Goal: Task Accomplishment & Management: Complete application form

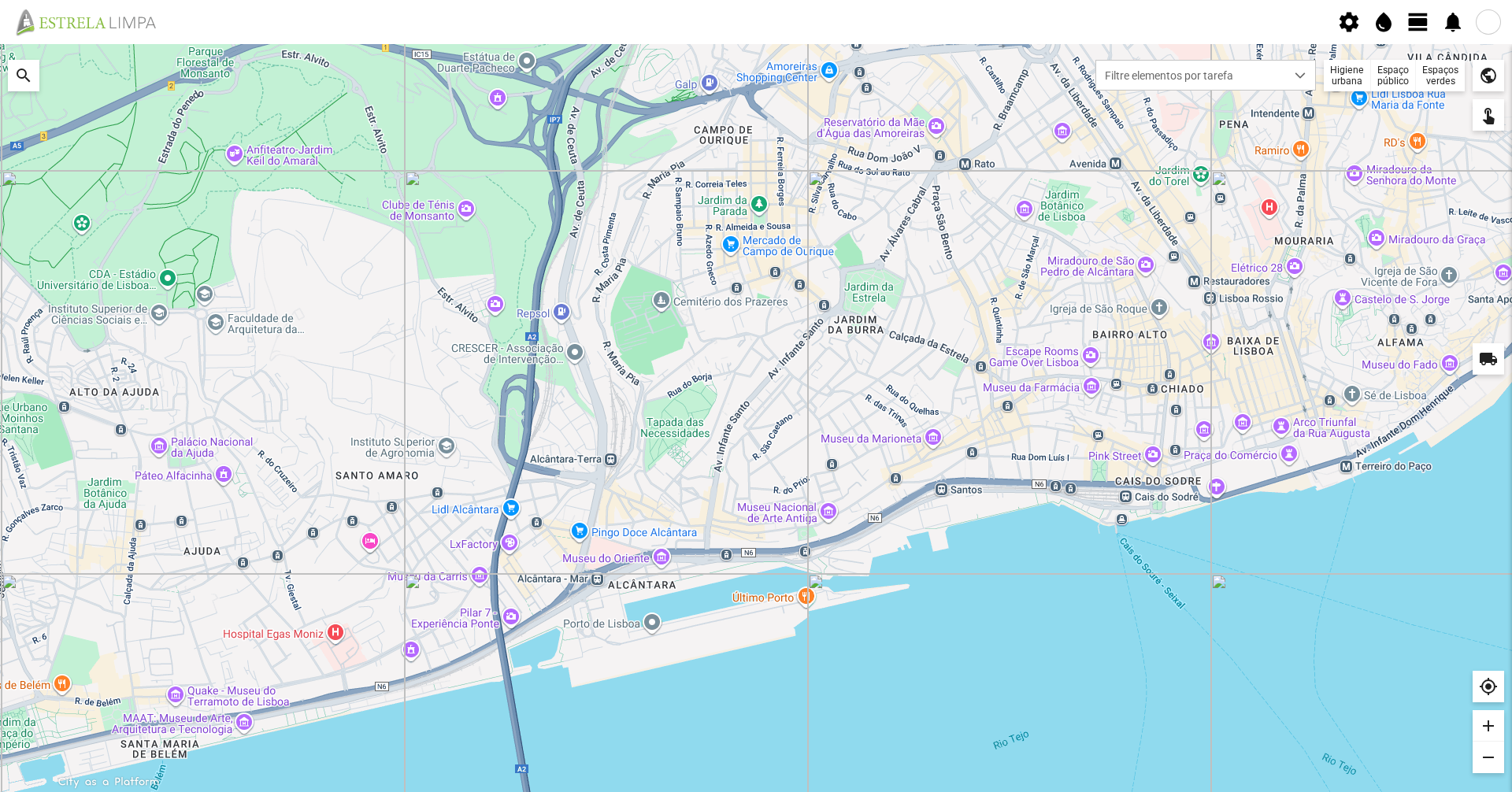
click at [1413, 26] on span "view_day" at bounding box center [1418, 22] width 24 height 24
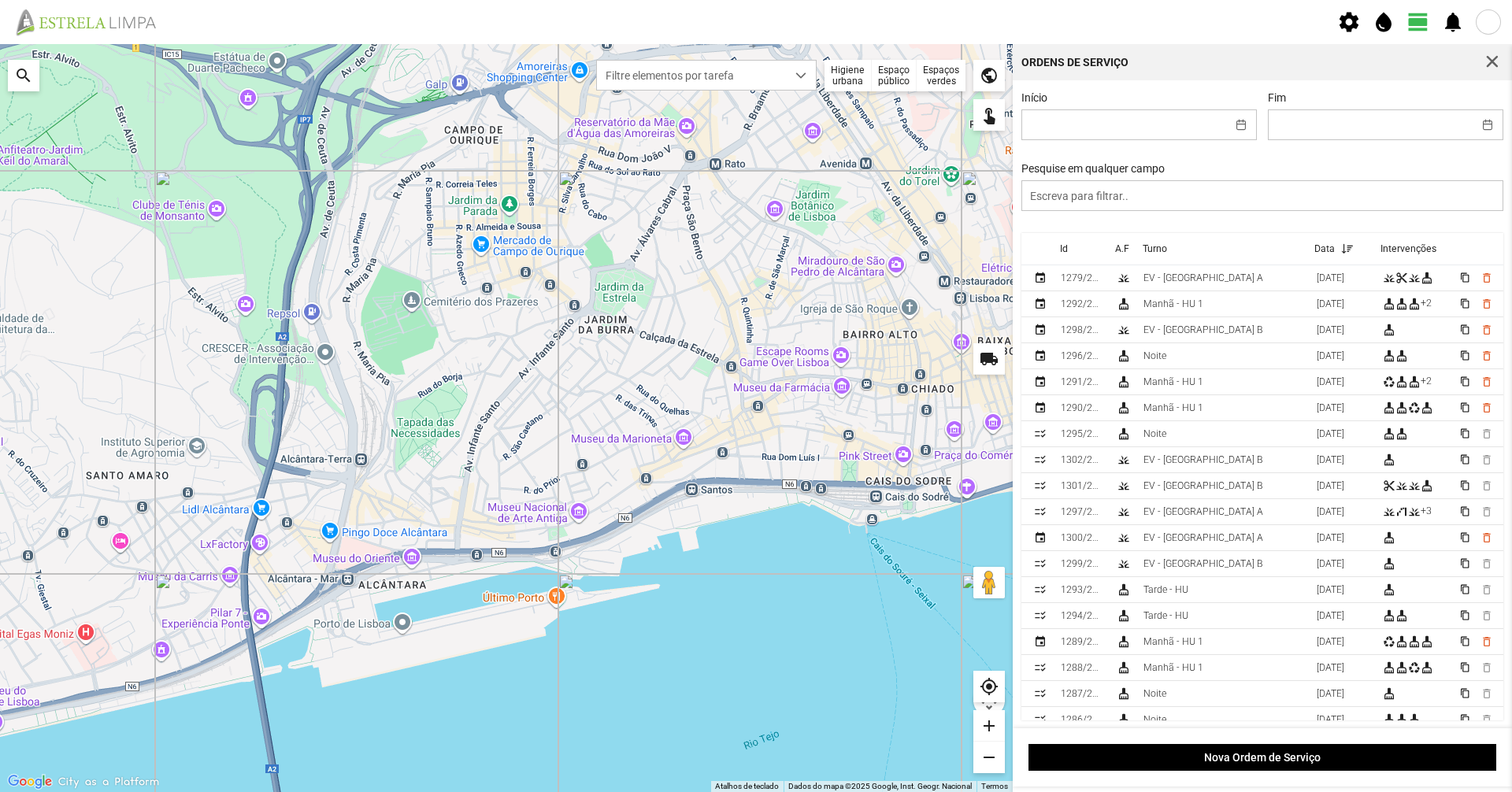
click at [845, 86] on div "Higiene urbana" at bounding box center [847, 76] width 47 height 32
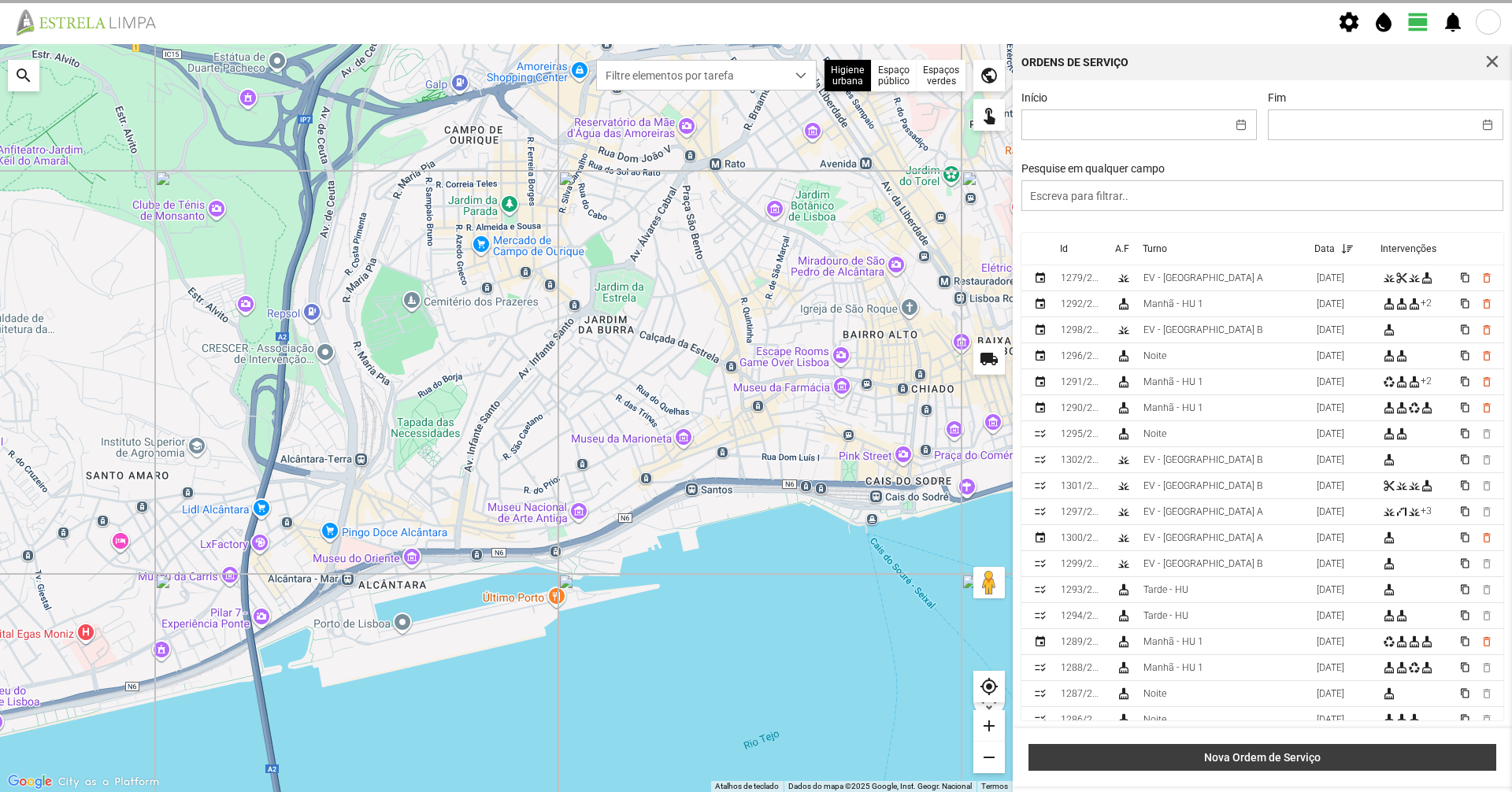
click at [1232, 760] on span "Nova Ordem de Serviço" at bounding box center [1262, 757] width 451 height 12
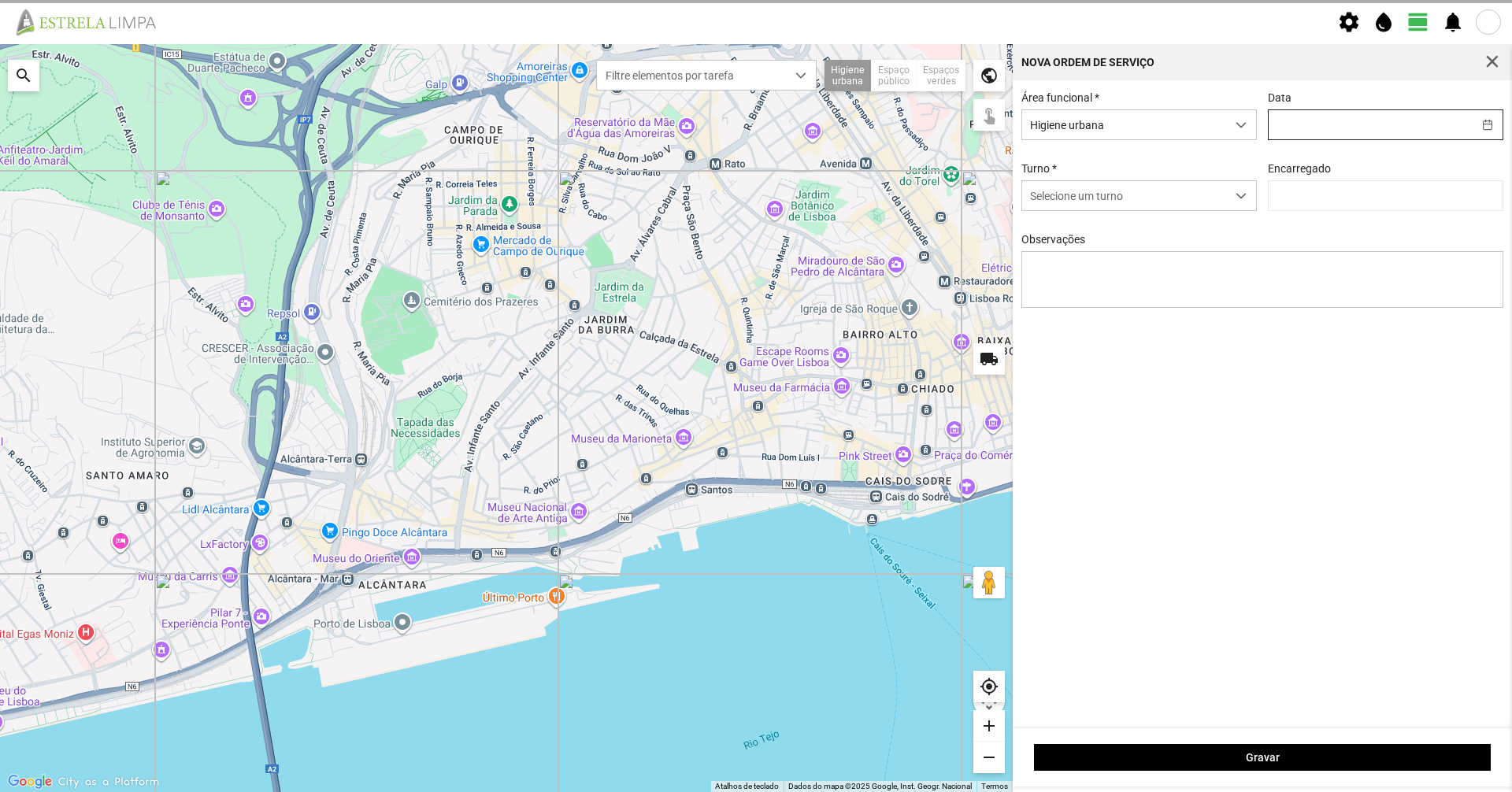
click at [1306, 137] on input "text" at bounding box center [1370, 125] width 204 height 29
click at [1307, 122] on input "text" at bounding box center [1370, 125] width 204 height 29
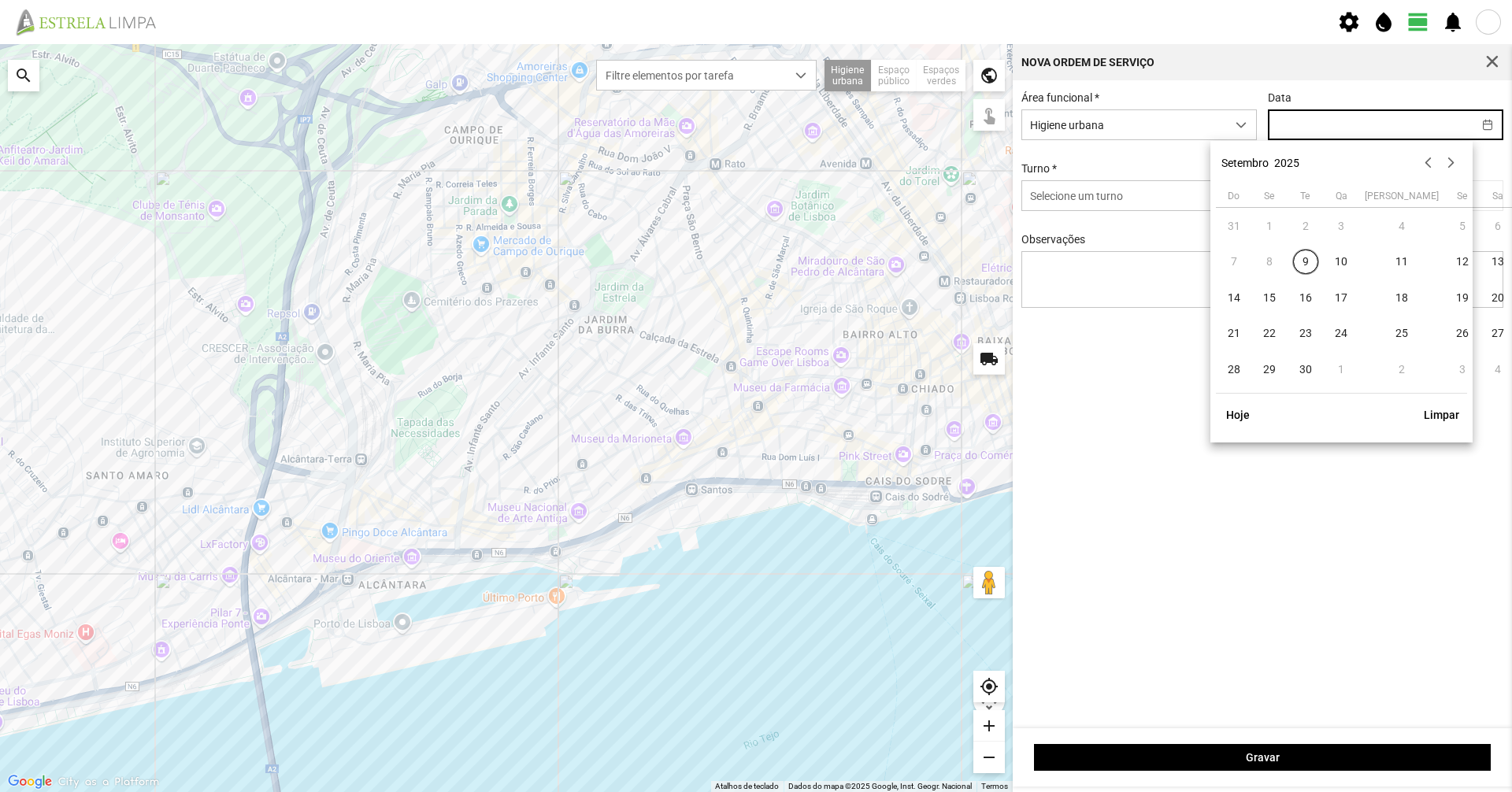
click at [1307, 122] on input "text" at bounding box center [1370, 125] width 204 height 29
click at [1300, 260] on span "9" at bounding box center [1306, 262] width 25 height 25
type input "[DATE]"
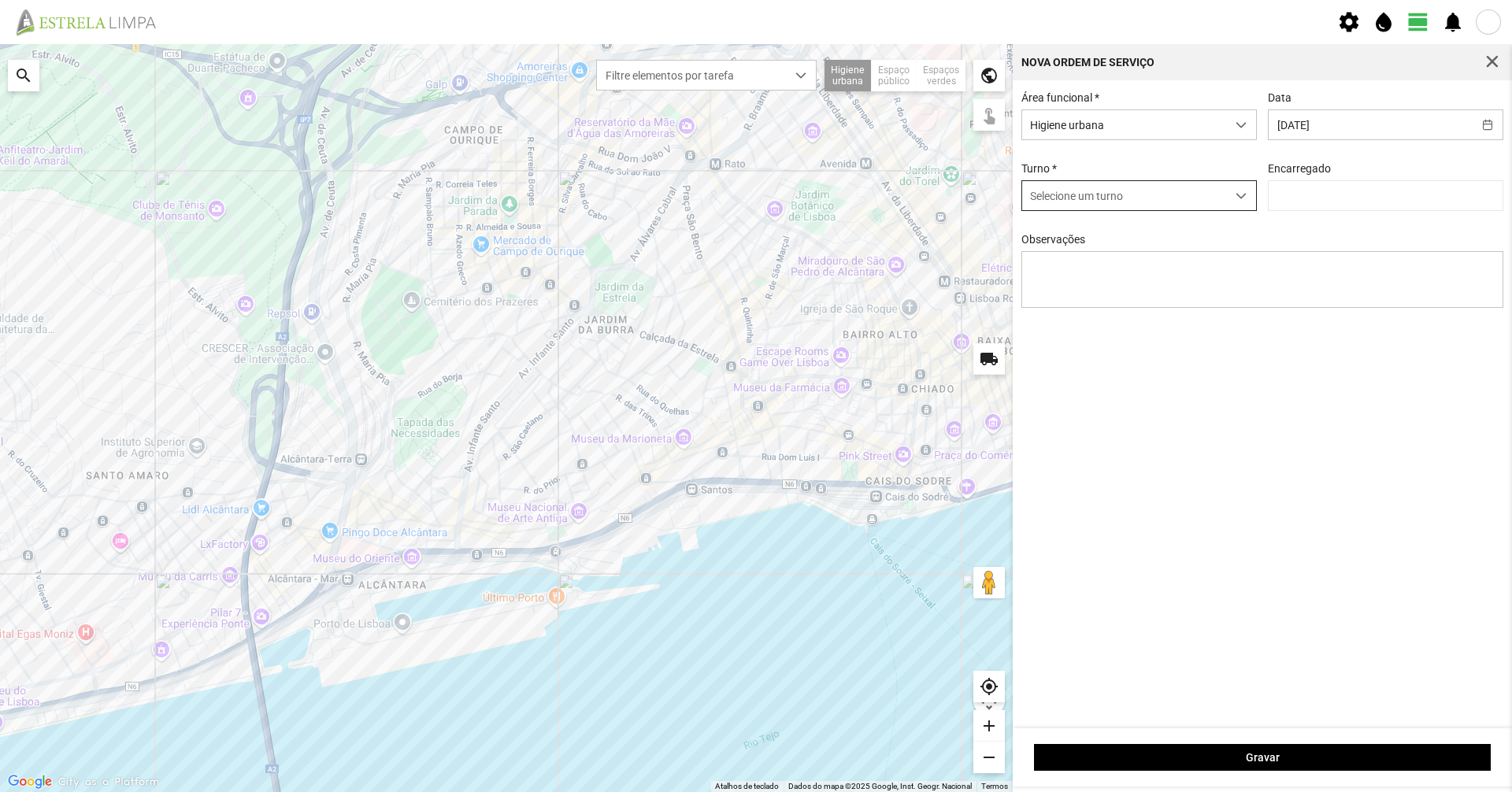
click at [1200, 199] on span "Selecione um turno" at bounding box center [1124, 196] width 204 height 29
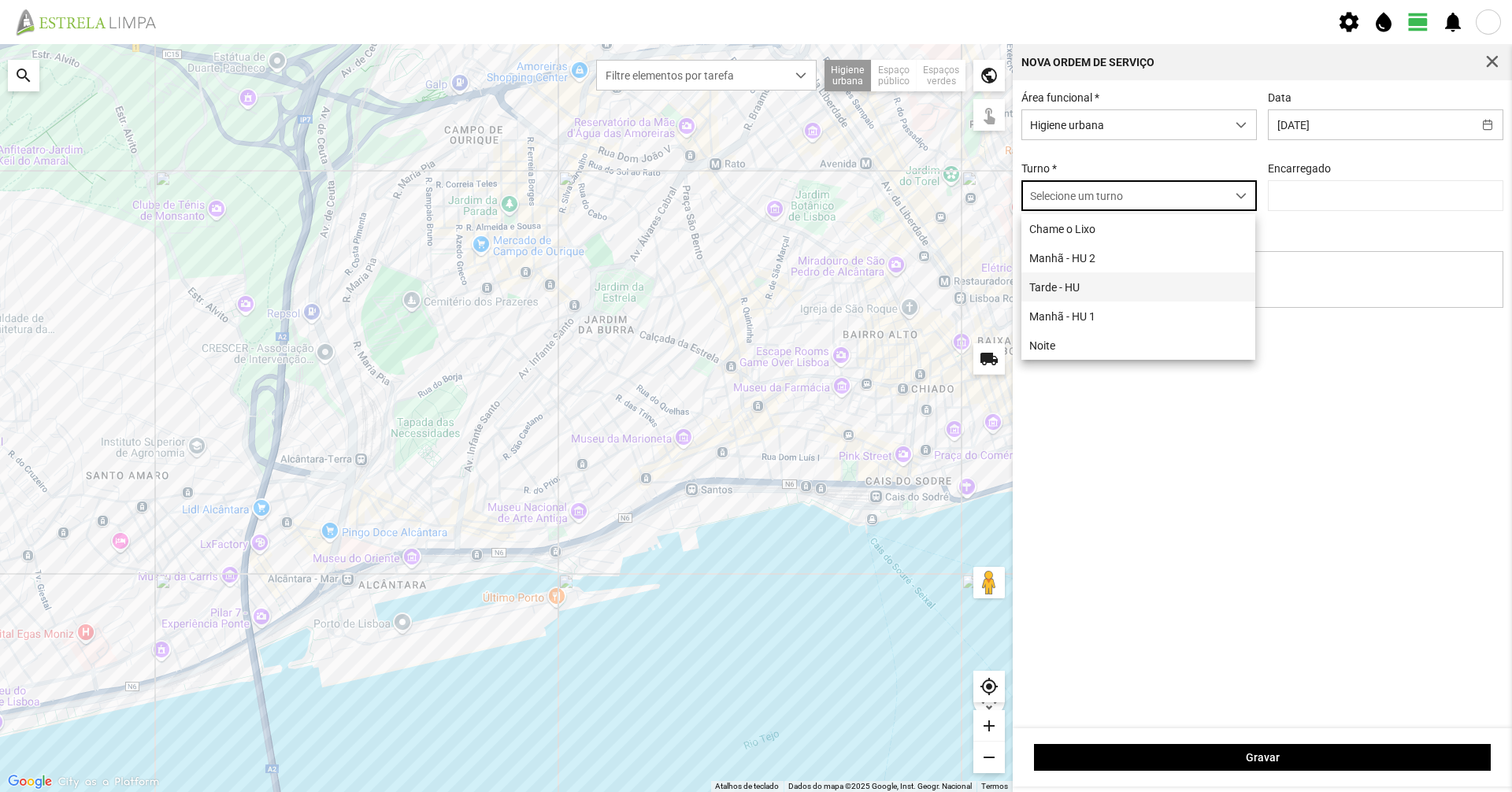
click at [1136, 284] on li "Tarde - HU" at bounding box center [1138, 287] width 234 height 29
type input "[PERSON_NAME]"
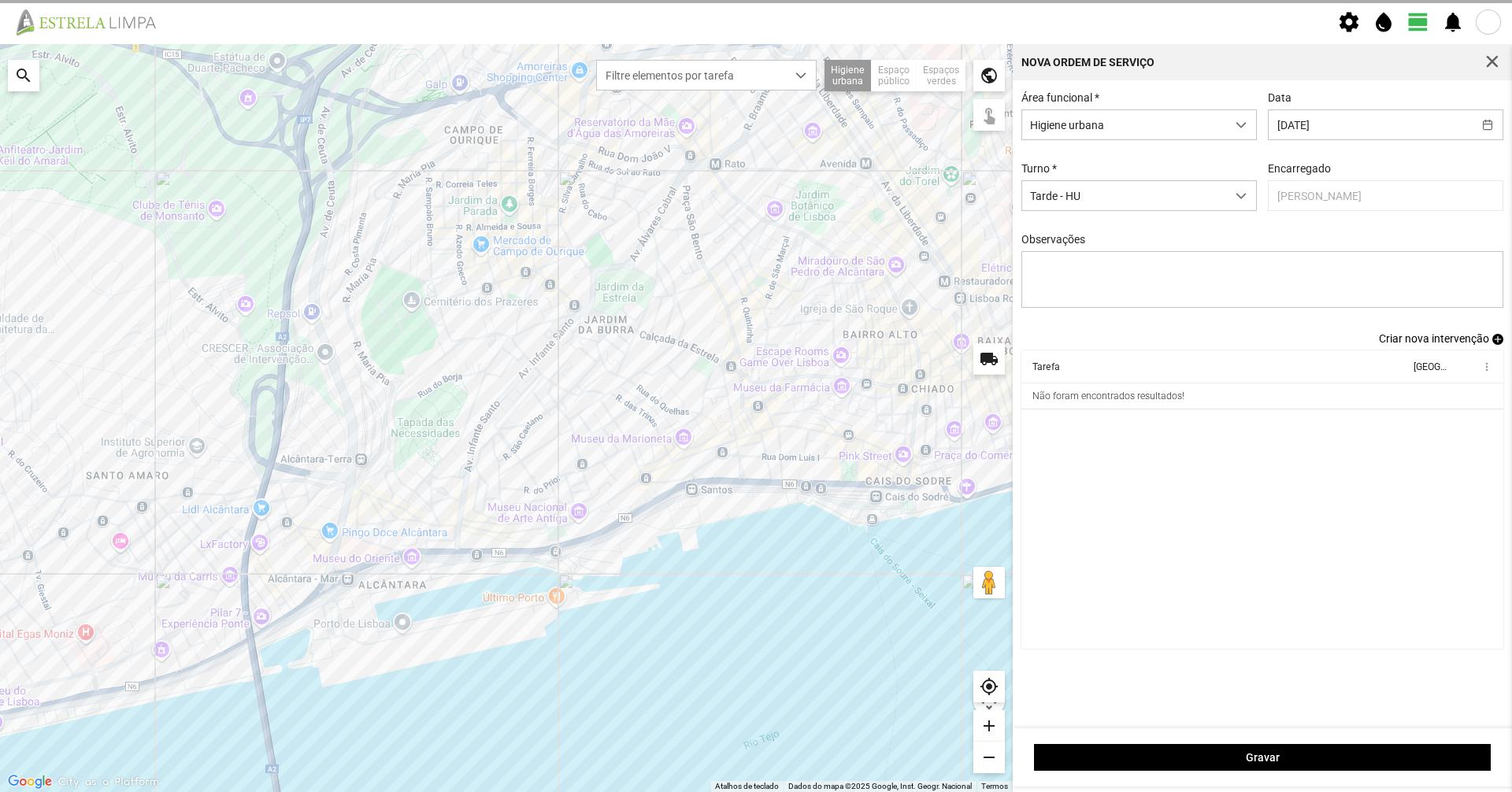
click at [1408, 345] on span "Criar nova intervenção" at bounding box center [1433, 338] width 111 height 12
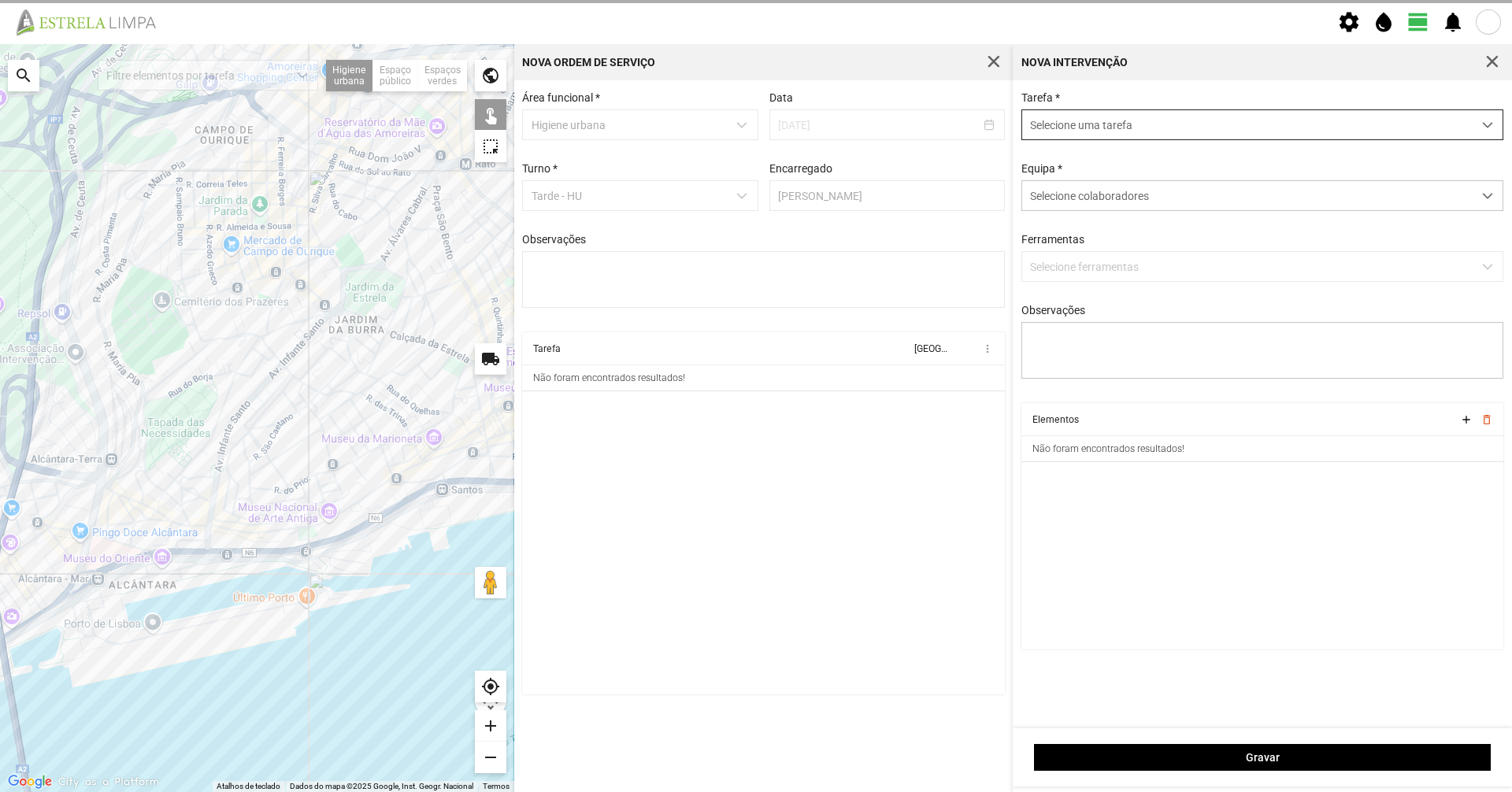
click at [1174, 133] on span "Selecione uma tarefa" at bounding box center [1247, 125] width 451 height 29
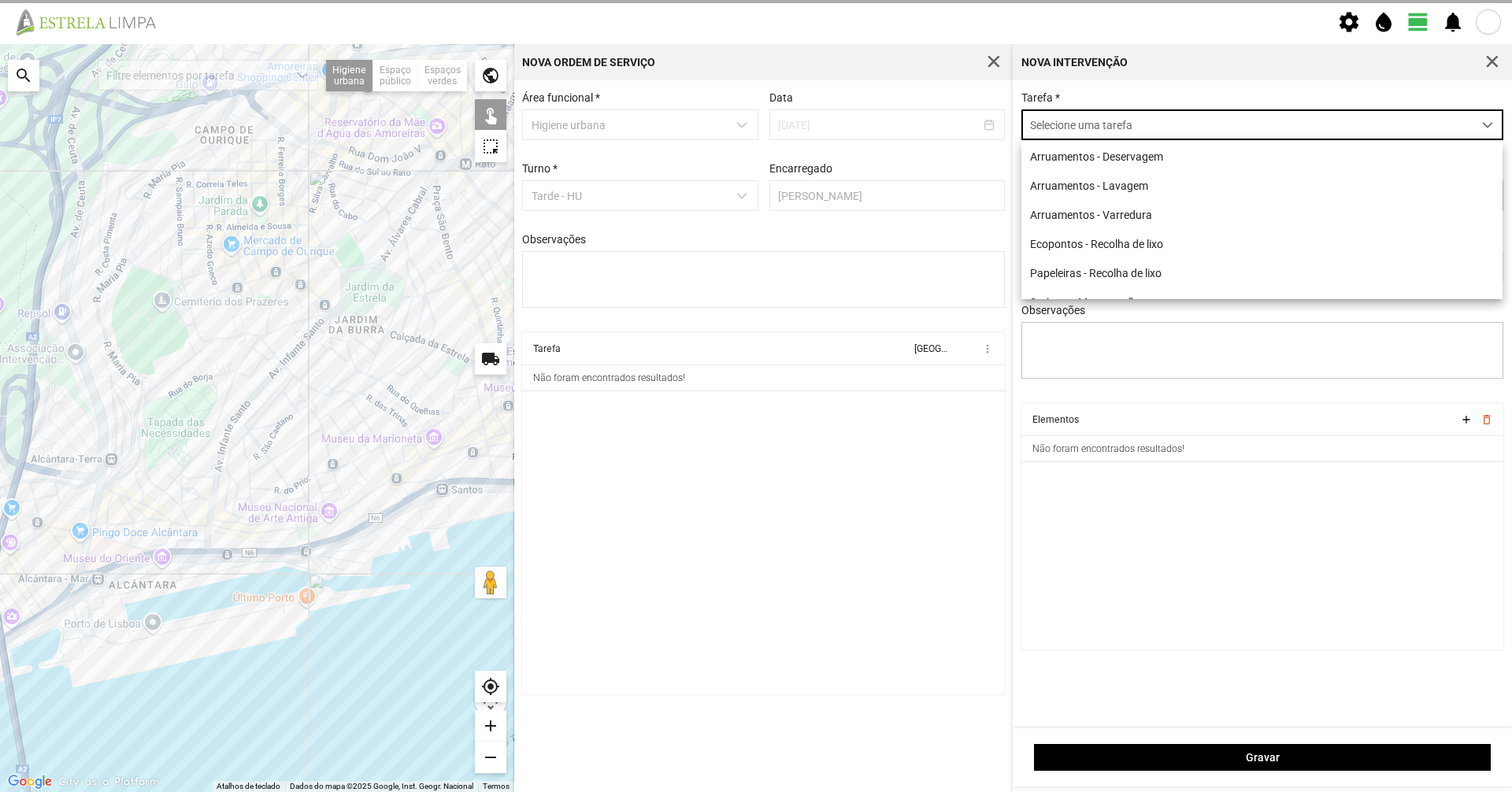
scroll to position [9, 70]
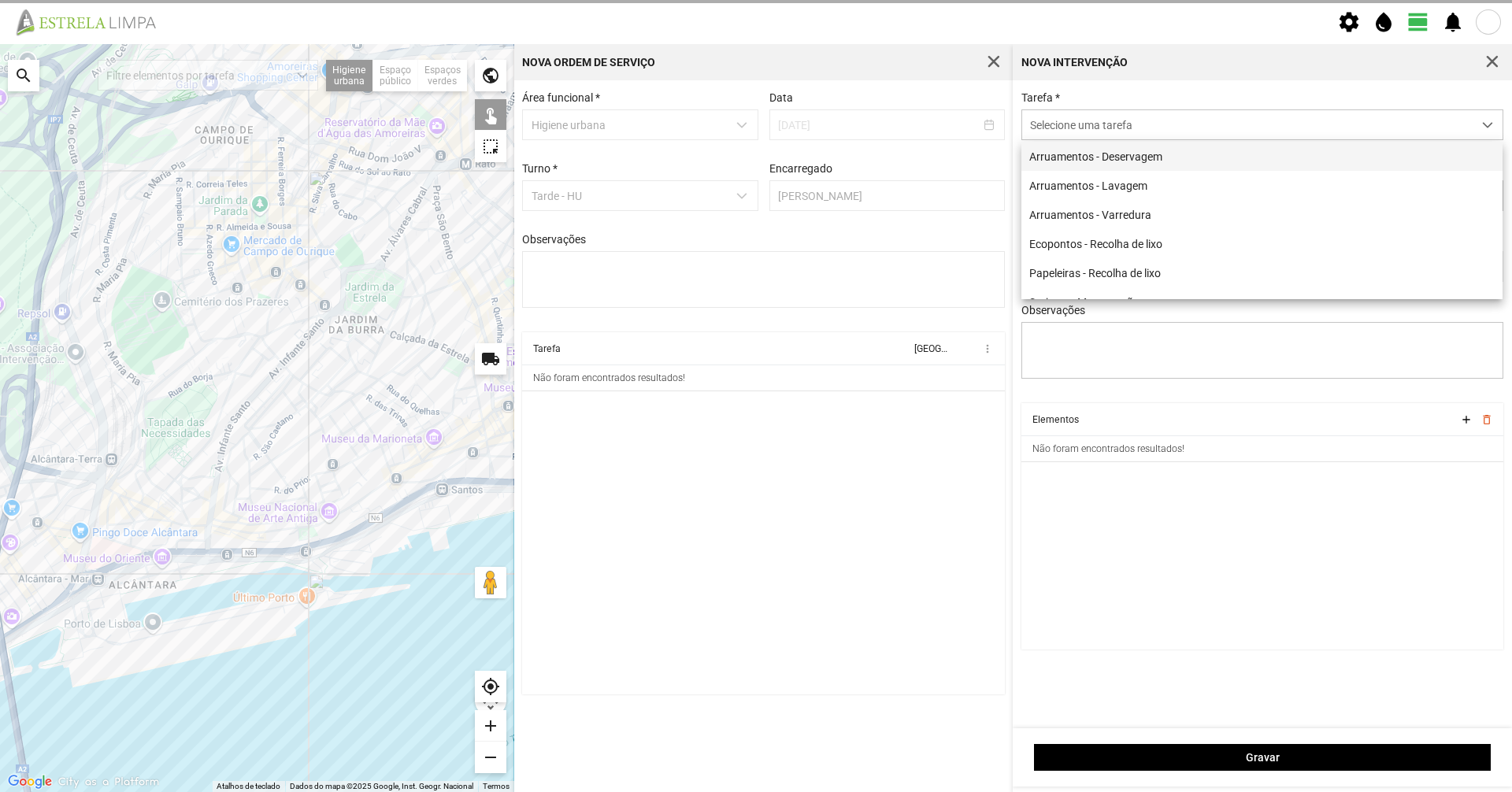
click at [1135, 154] on li "Arruamentos - Deservagem" at bounding box center [1261, 156] width 481 height 29
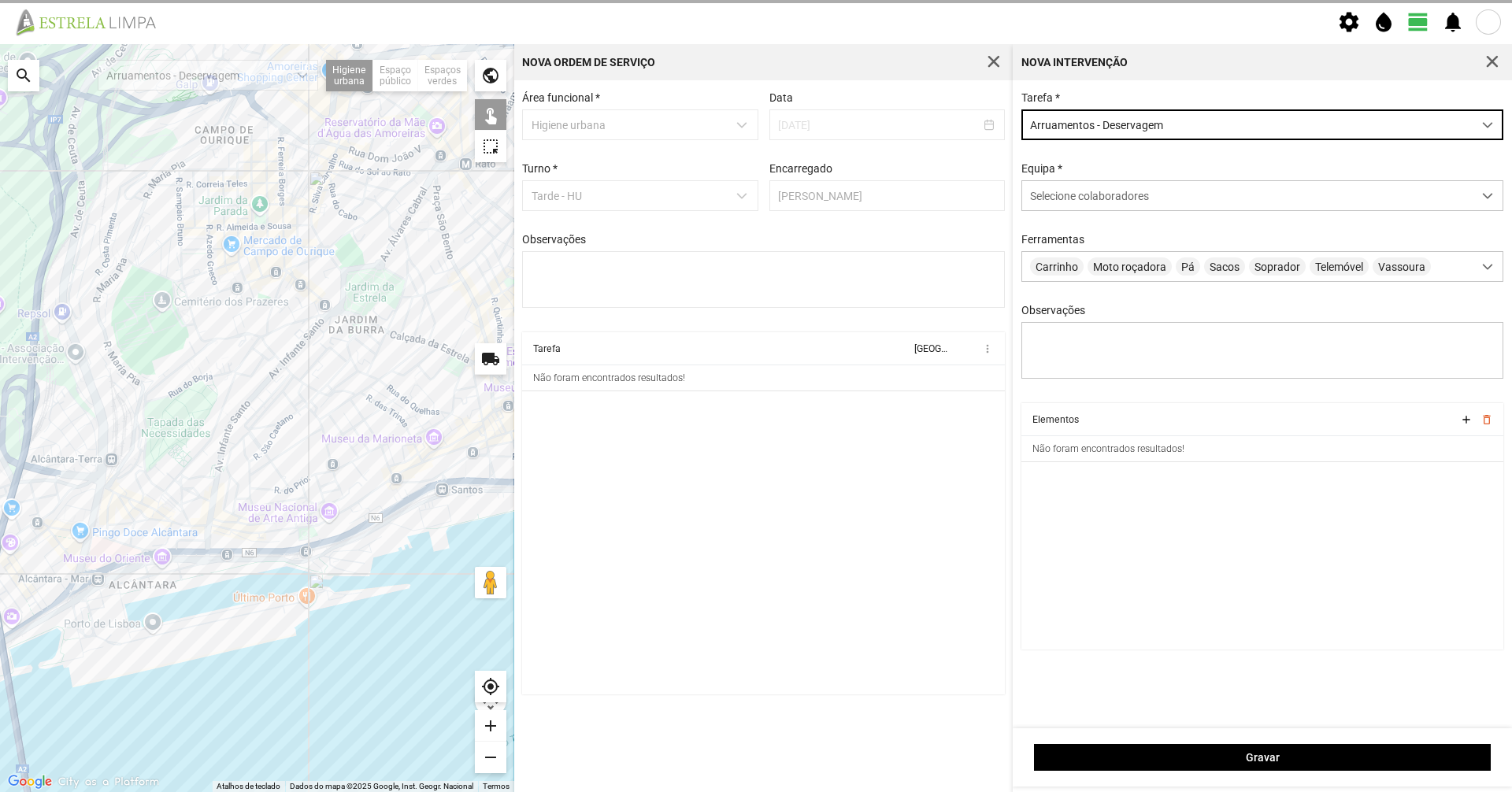
click at [1149, 100] on div "Tarefa * Arruamentos - Deservagem" at bounding box center [1262, 115] width 494 height 49
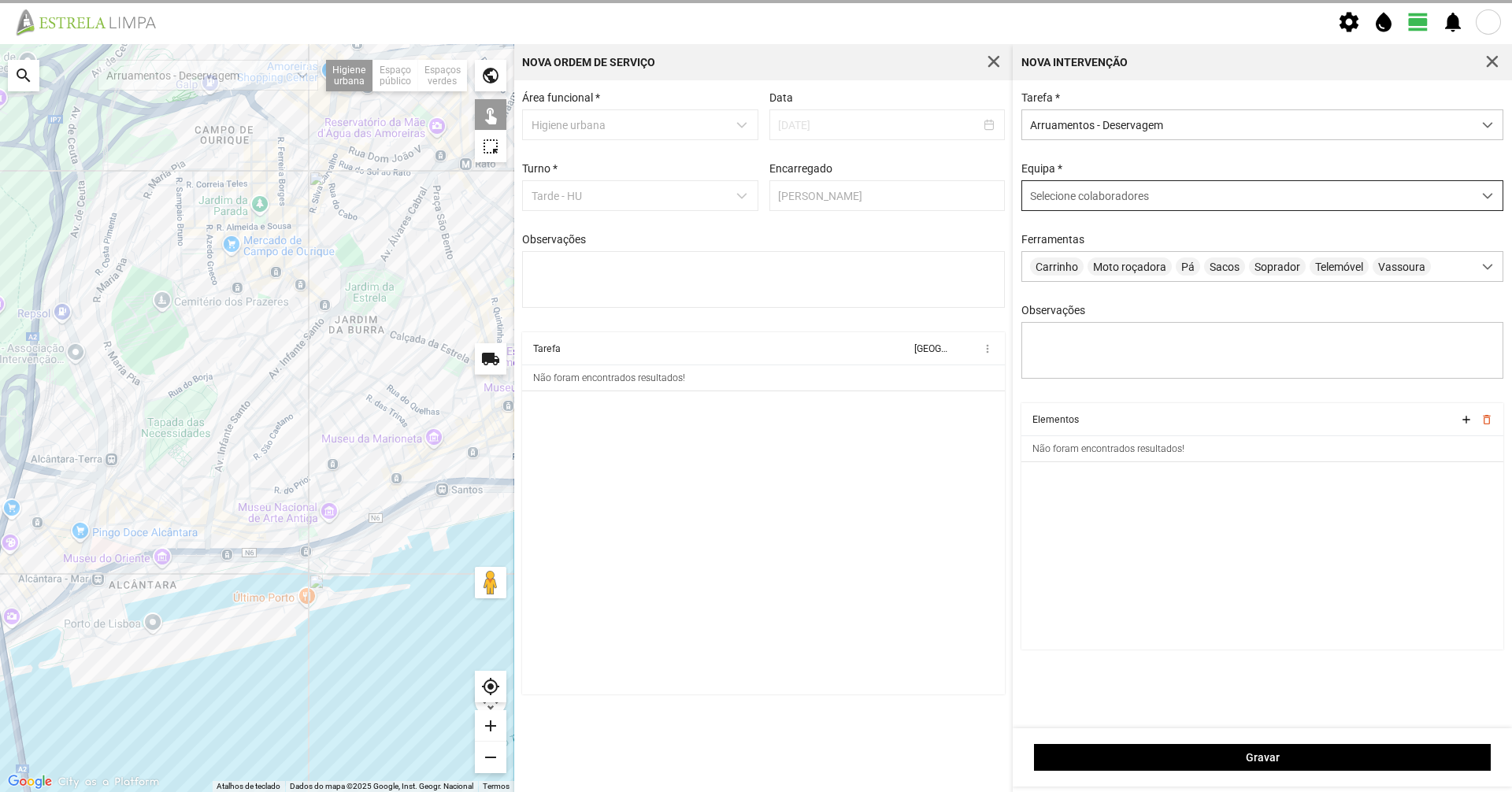
click at [1109, 188] on div "Selecione colaboradores" at bounding box center [1247, 196] width 451 height 29
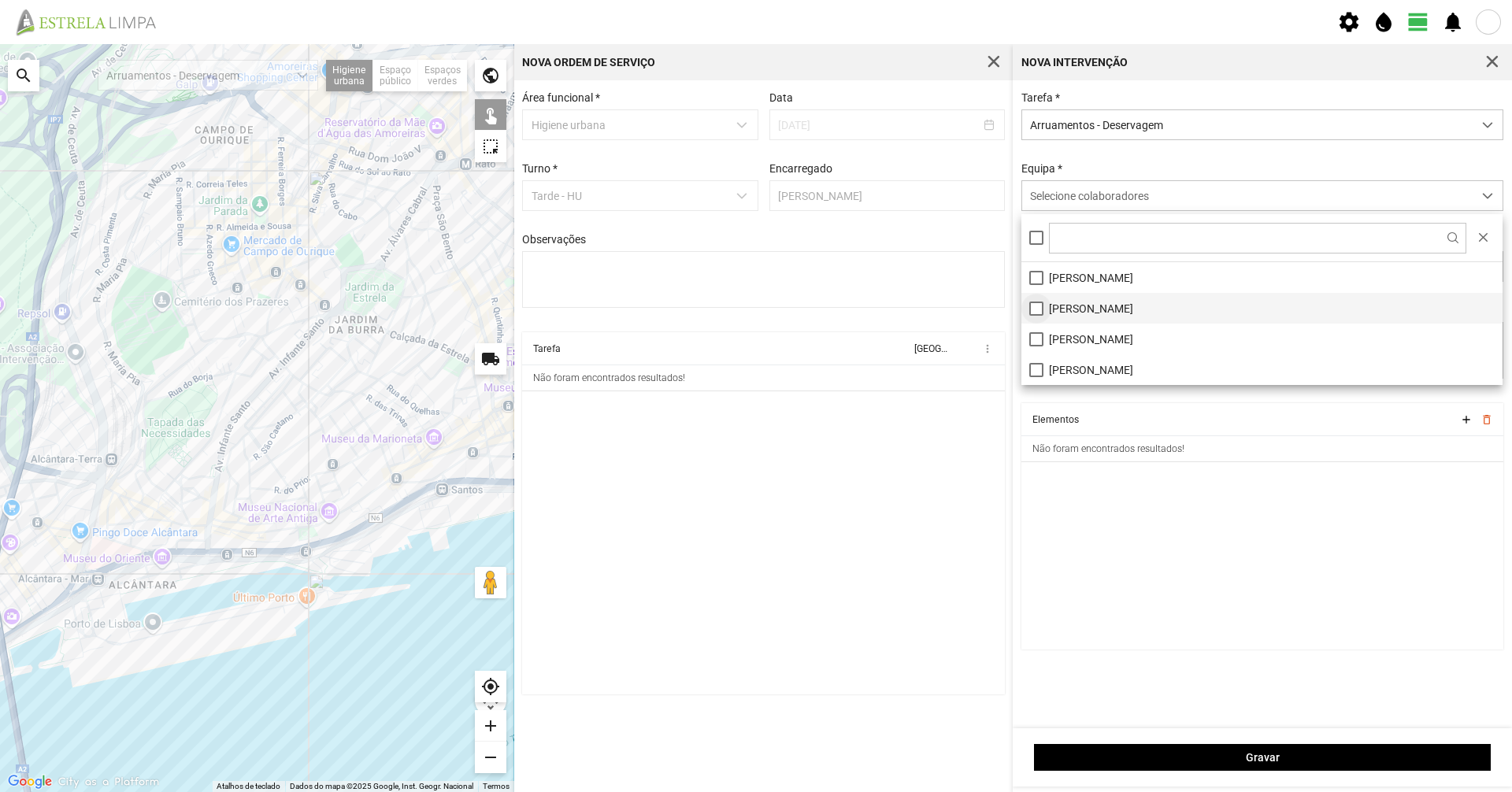
click at [1038, 310] on li "[PERSON_NAME]" at bounding box center [1261, 308] width 481 height 31
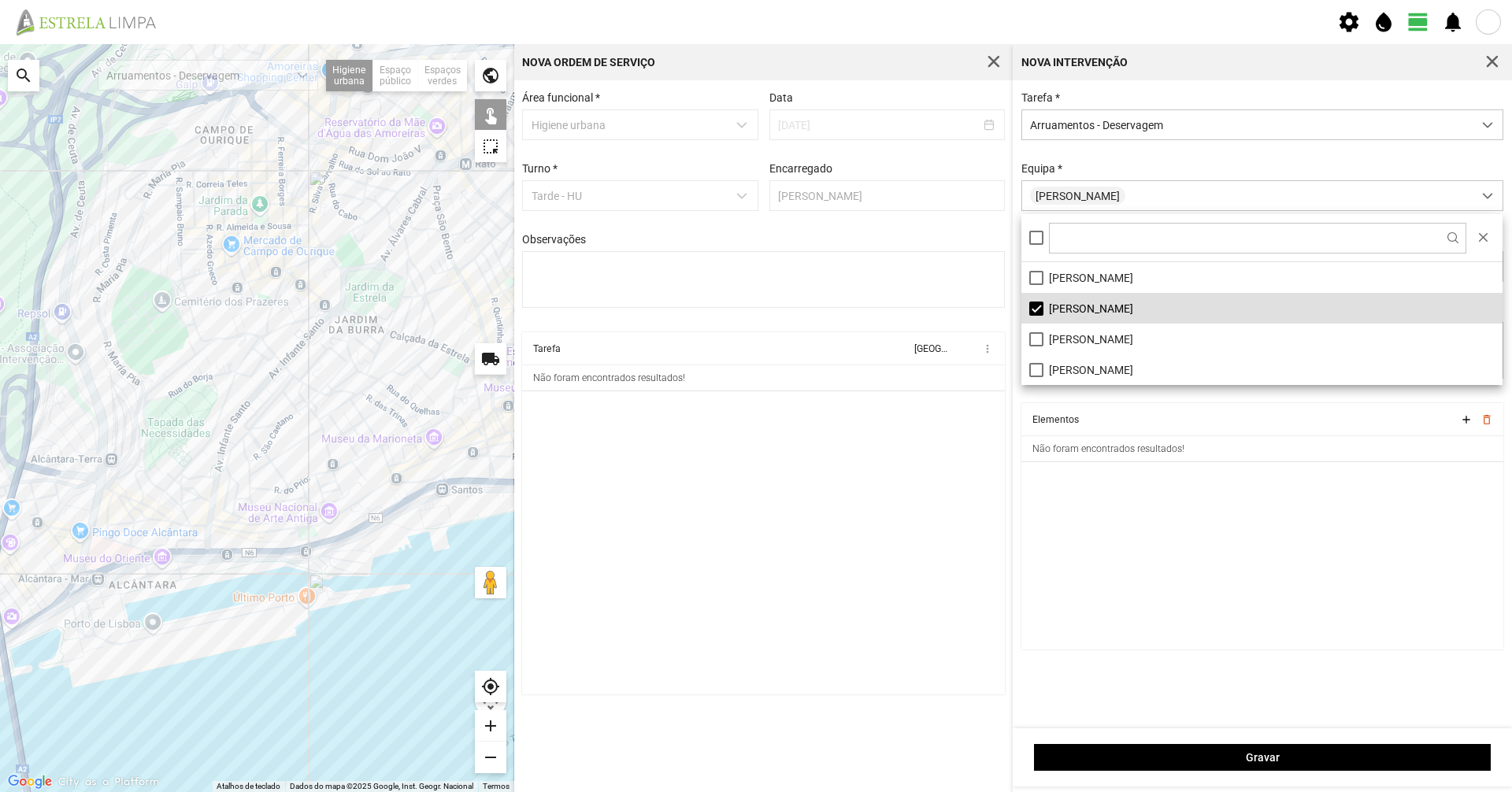
click at [320, 355] on div at bounding box center [257, 418] width 514 height 748
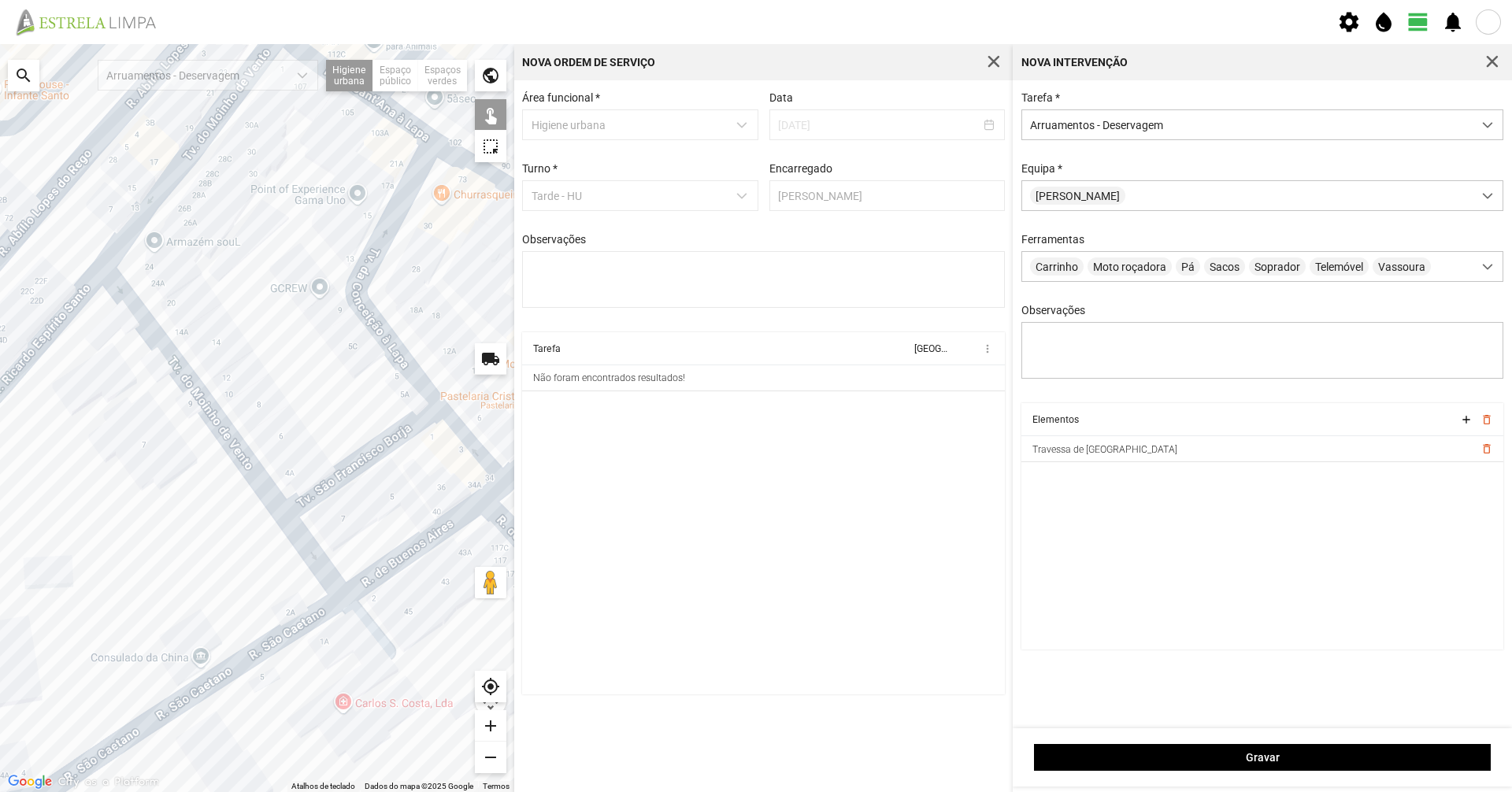
click at [420, 383] on div at bounding box center [257, 418] width 514 height 748
click at [402, 436] on div at bounding box center [257, 418] width 514 height 748
click at [267, 484] on div at bounding box center [257, 418] width 514 height 748
click at [300, 536] on div at bounding box center [257, 418] width 514 height 748
click at [308, 536] on div at bounding box center [257, 418] width 514 height 748
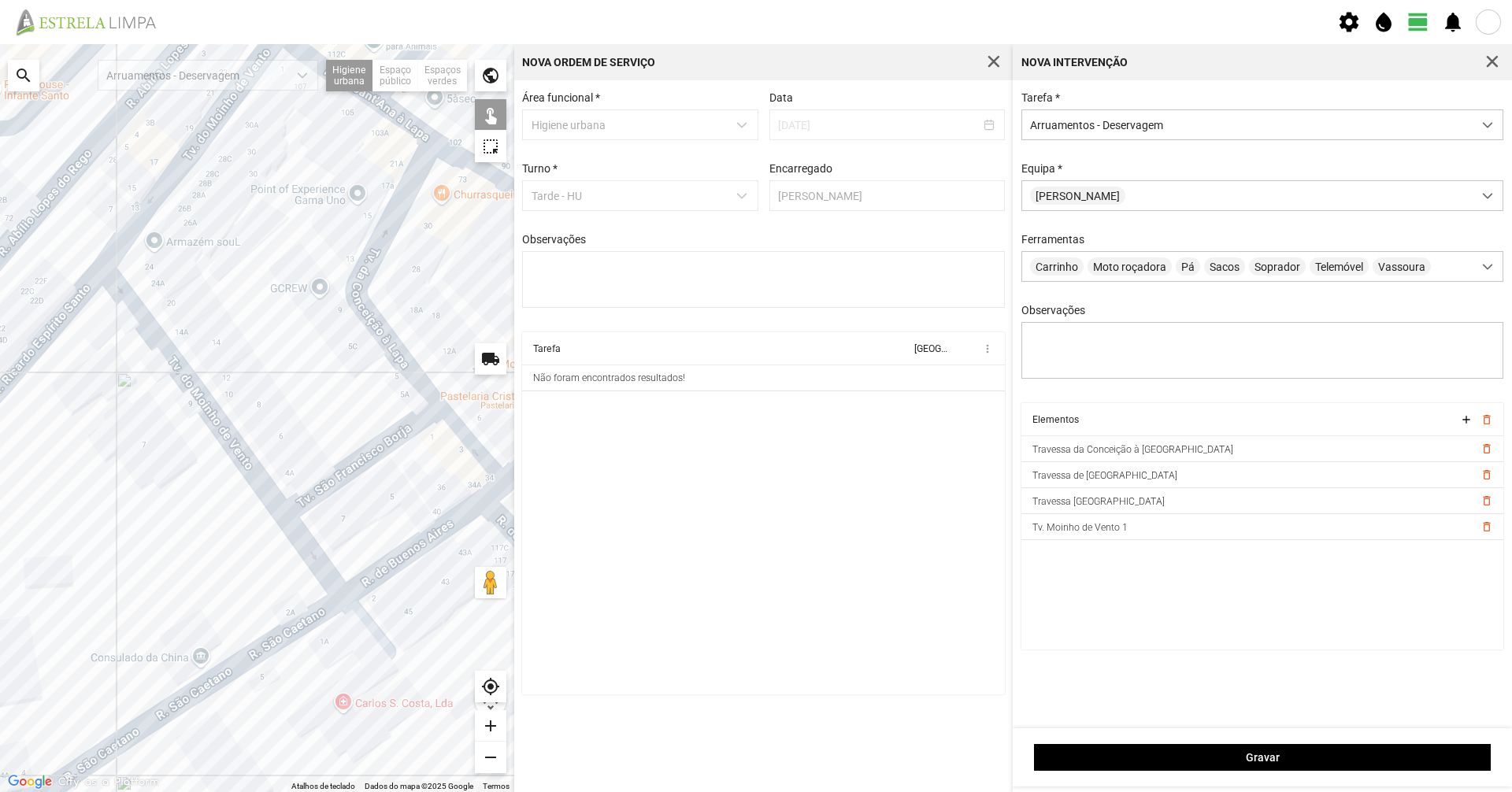
click at [305, 538] on div at bounding box center [257, 418] width 514 height 748
